Goal: Use online tool/utility: Utilize a website feature to perform a specific function

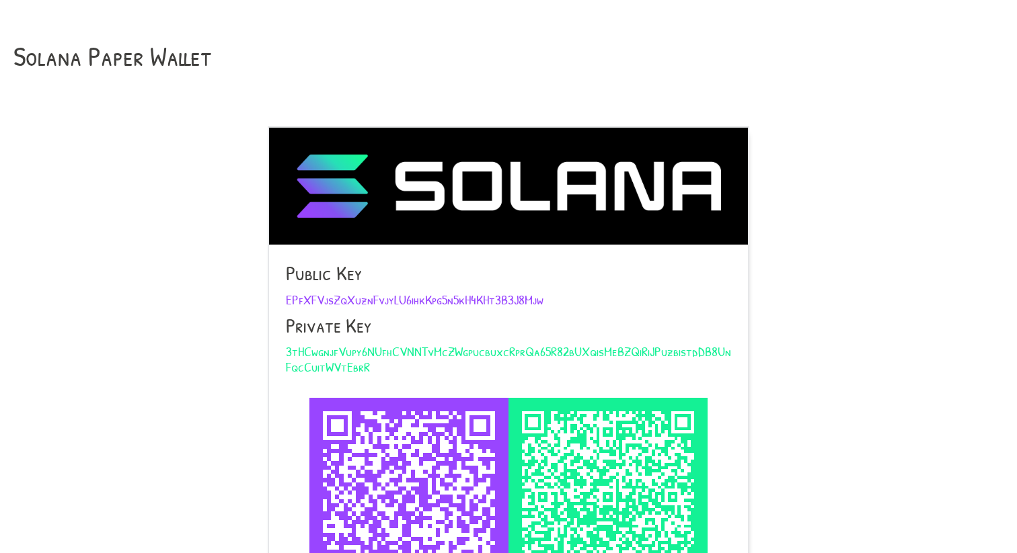
click at [508, 305] on span "EPfXFVjsZqXuznFvjyLU6ihkKpg5n5kH4KHt3B3J8Mjw" at bounding box center [415, 299] width 258 height 18
copy span "EPfXFVjsZqXuznFvjyLU6ihkKpg5n5kH4KHt3B3J8Mjw"
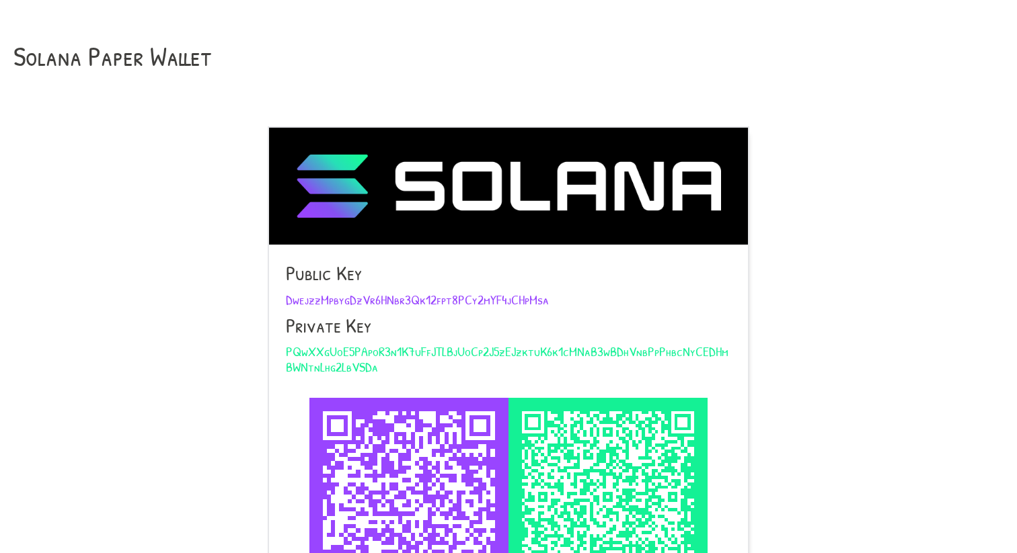
click at [441, 298] on span "DwejzzMpbygDzVr6HNbr3Qk12fpt8PCy2mYF4jCHpMsa" at bounding box center [417, 299] width 263 height 18
copy span "DwejzzMpbygDzVr6HNbr3Qk12fpt8PCy2mYF4jCHpMsa"
